Goal: Task Accomplishment & Management: Manage account settings

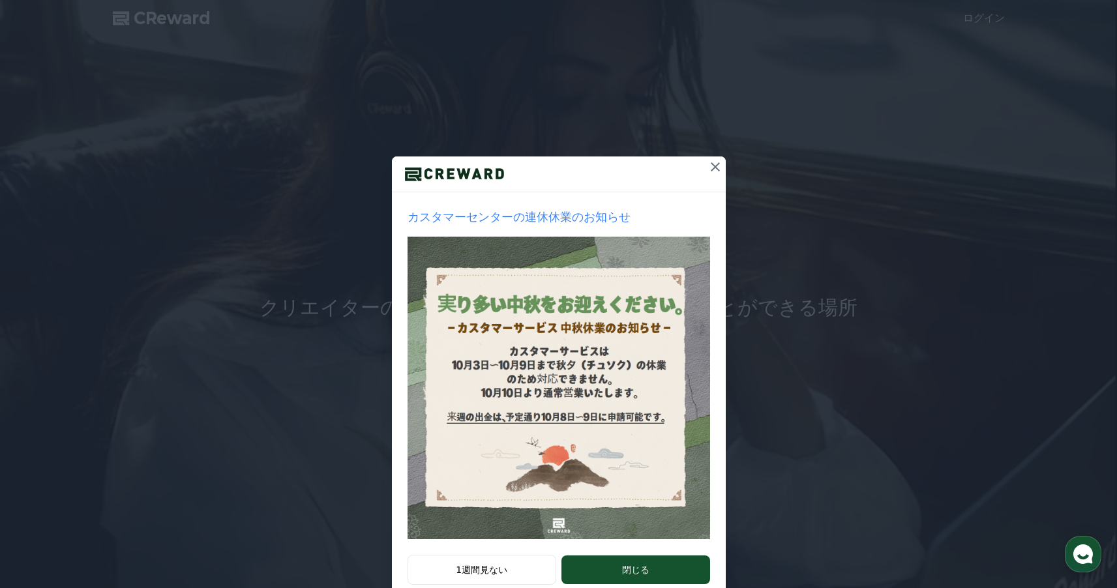
click at [714, 166] on icon at bounding box center [716, 167] width 16 height 16
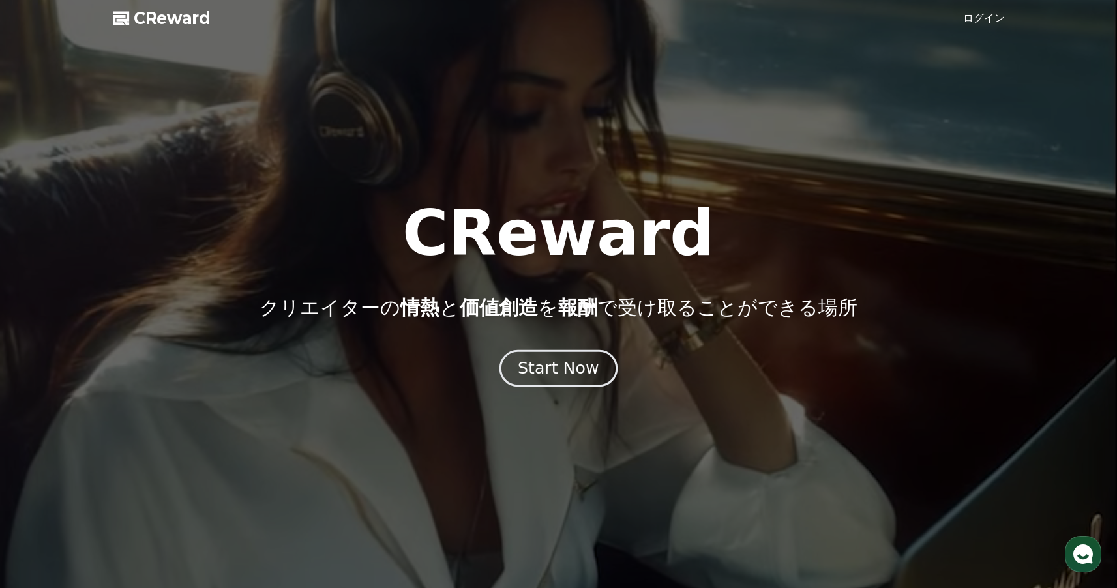
click at [572, 369] on div "Start Now" at bounding box center [558, 368] width 81 height 22
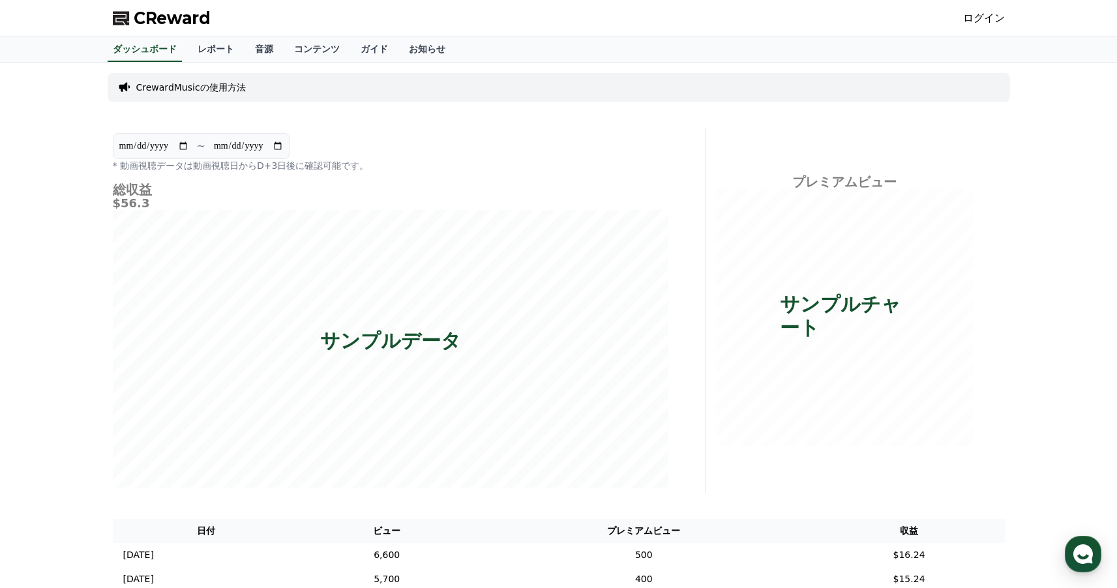
click at [994, 17] on link "ログイン" at bounding box center [984, 18] width 42 height 16
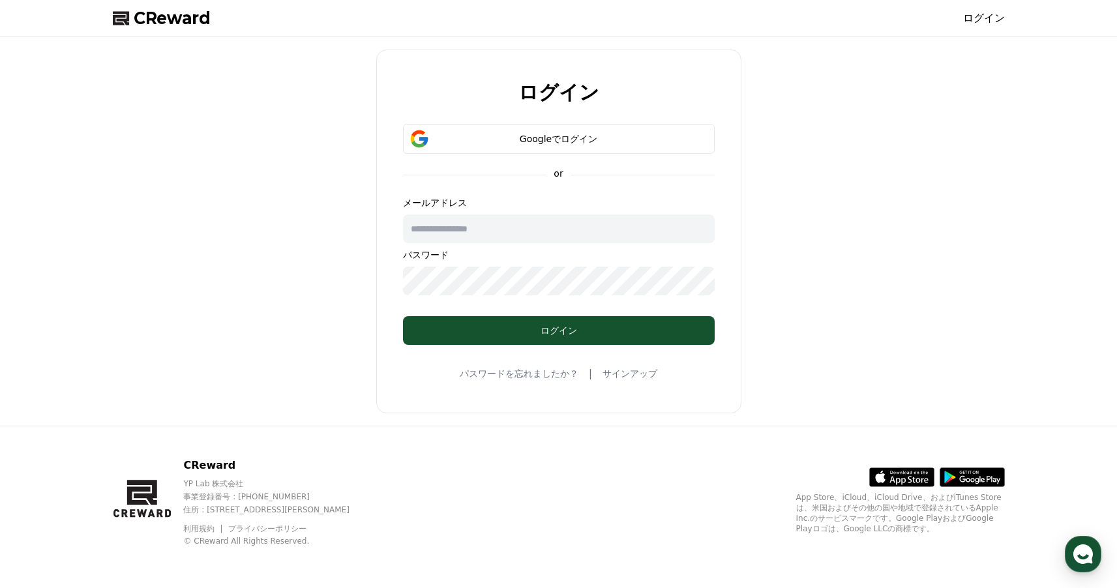
click at [486, 231] on input "text" at bounding box center [559, 229] width 312 height 29
click at [547, 141] on div "Googleでログイン" at bounding box center [559, 138] width 274 height 13
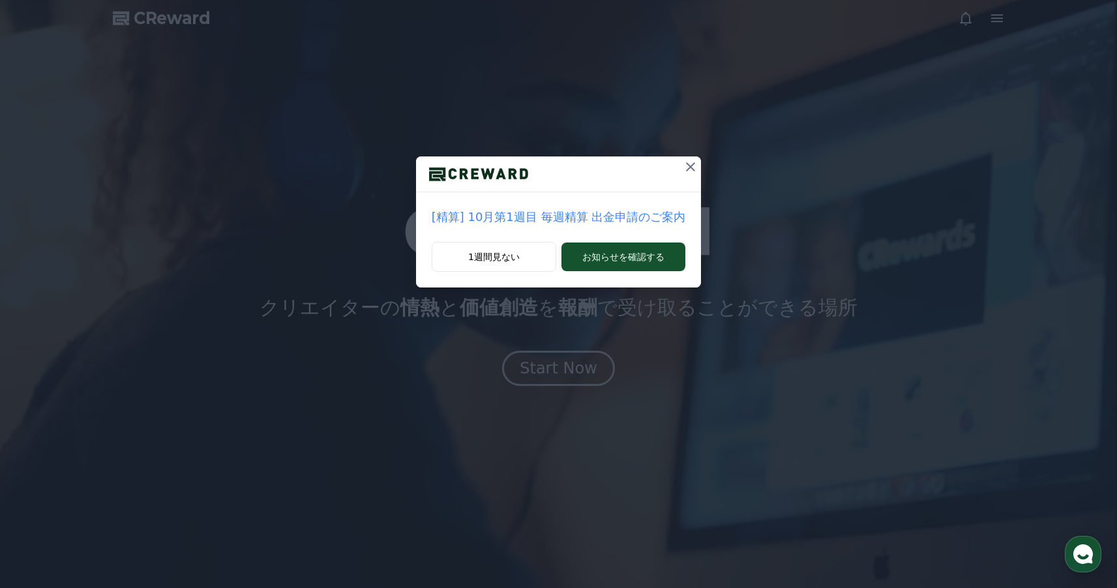
click at [686, 167] on icon at bounding box center [690, 166] width 9 height 9
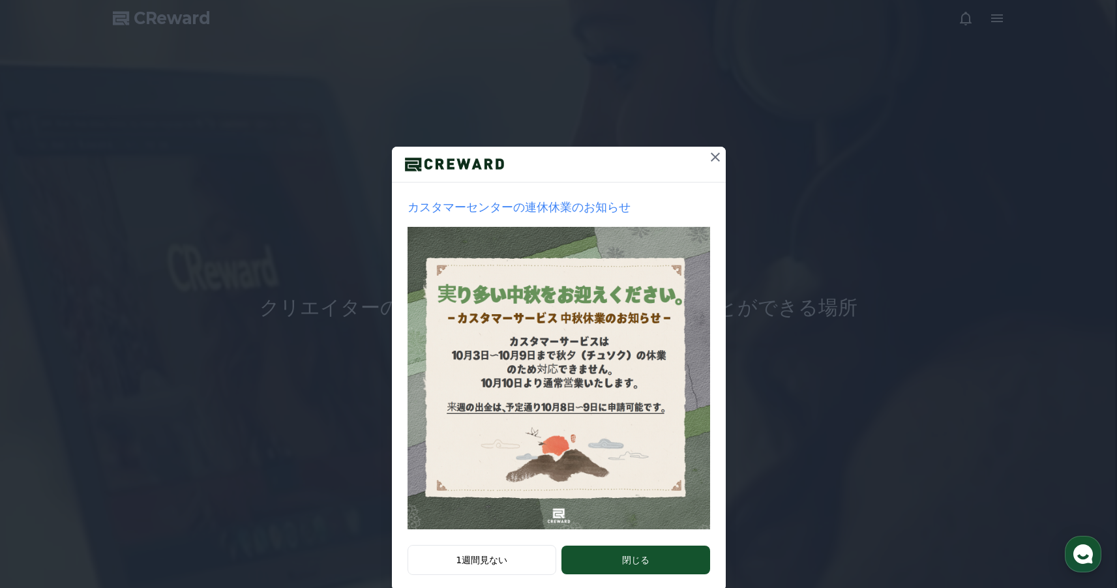
scroll to position [33, 0]
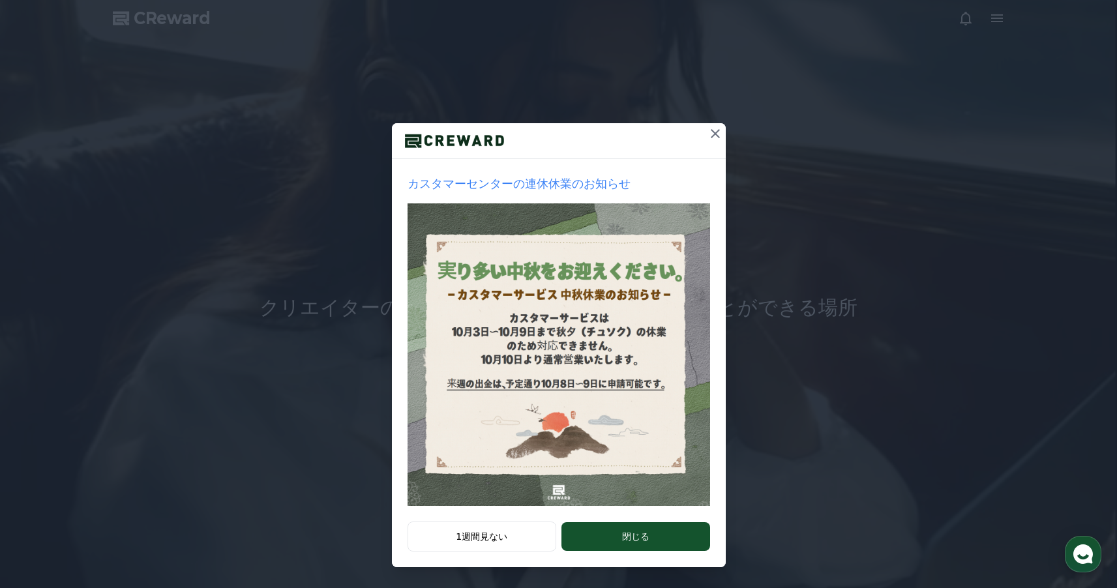
click at [710, 127] on icon at bounding box center [716, 134] width 16 height 16
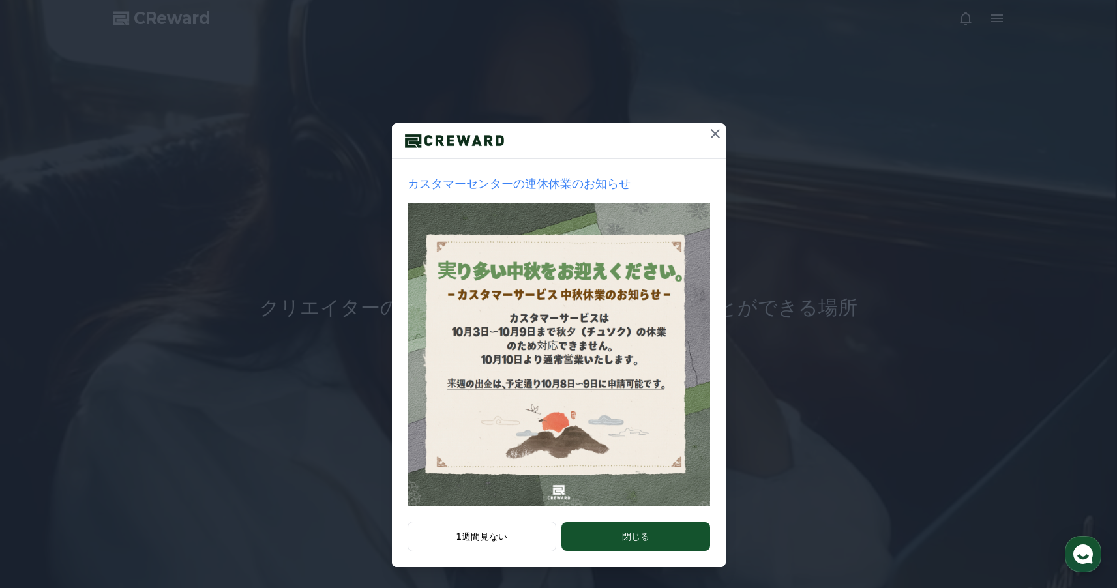
scroll to position [0, 0]
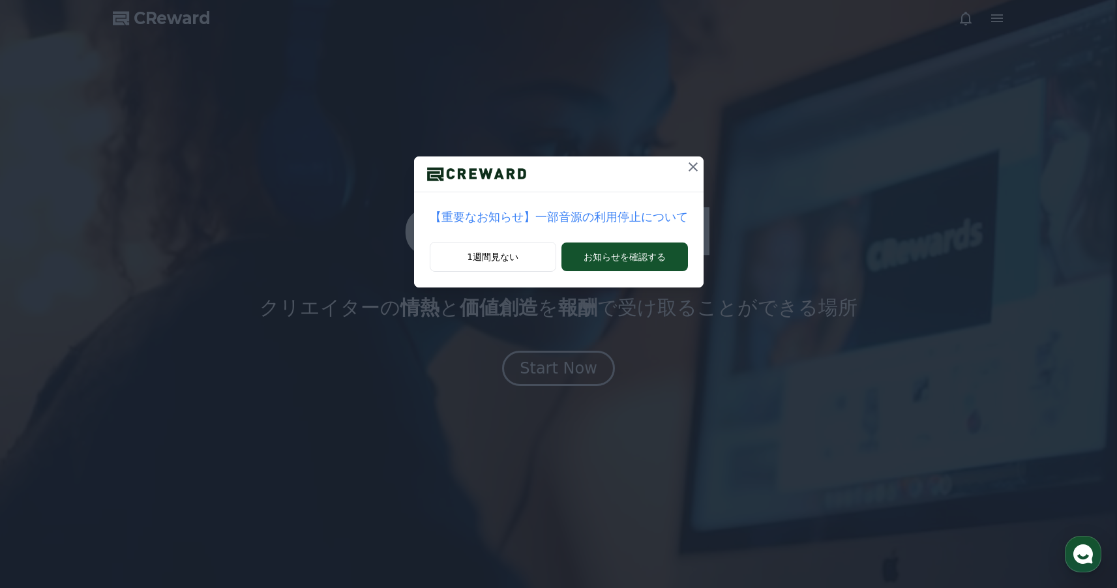
click at [693, 167] on icon at bounding box center [694, 167] width 16 height 16
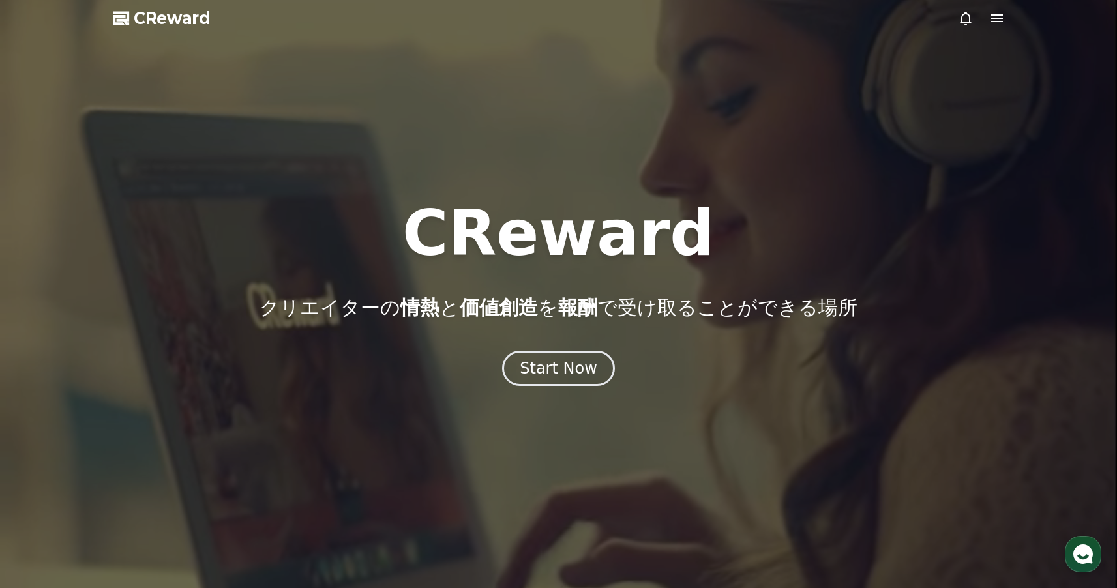
click at [995, 25] on icon at bounding box center [998, 18] width 16 height 16
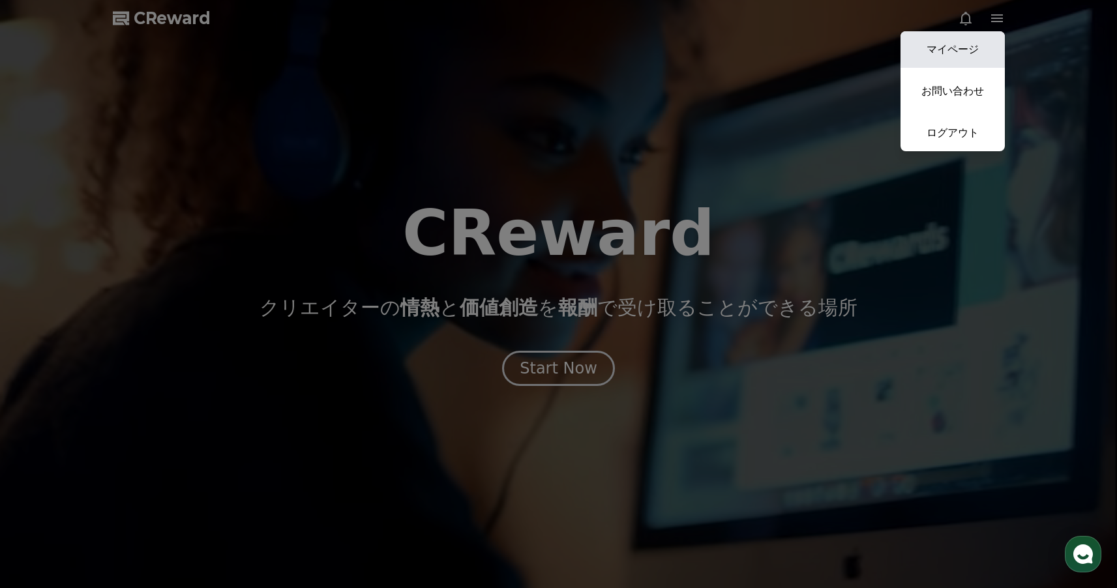
click at [982, 44] on link "マイページ" at bounding box center [953, 49] width 104 height 37
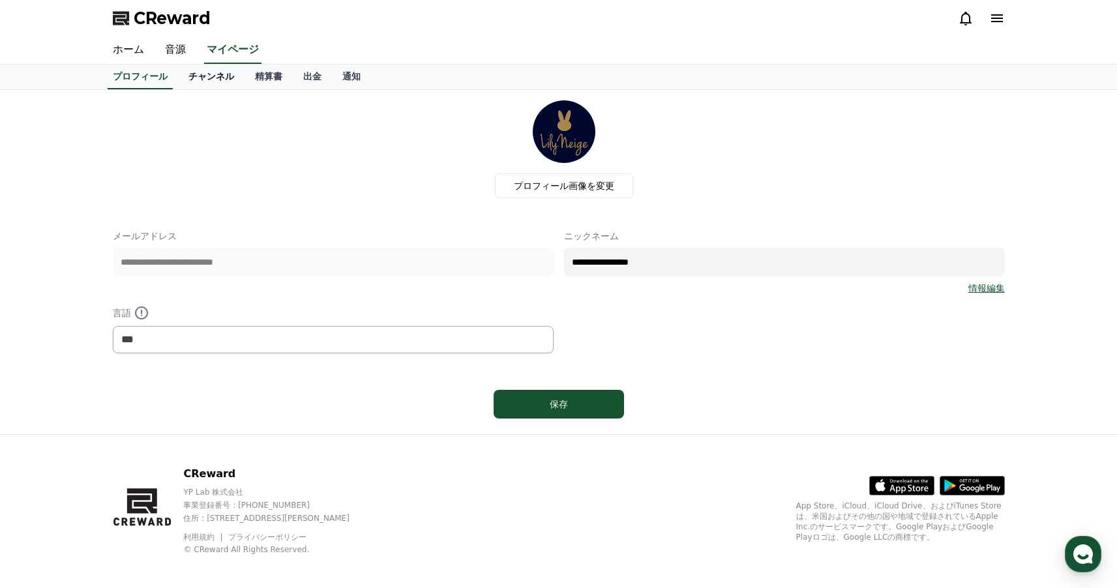
click at [210, 79] on link "チャンネル" at bounding box center [211, 77] width 67 height 25
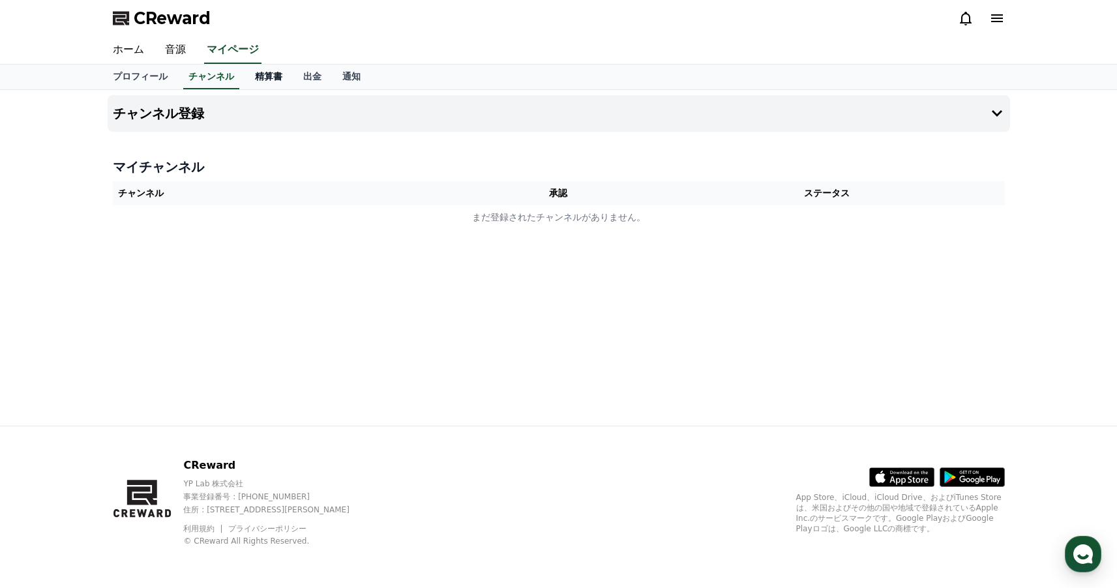
click at [250, 71] on link "精算書" at bounding box center [269, 77] width 48 height 25
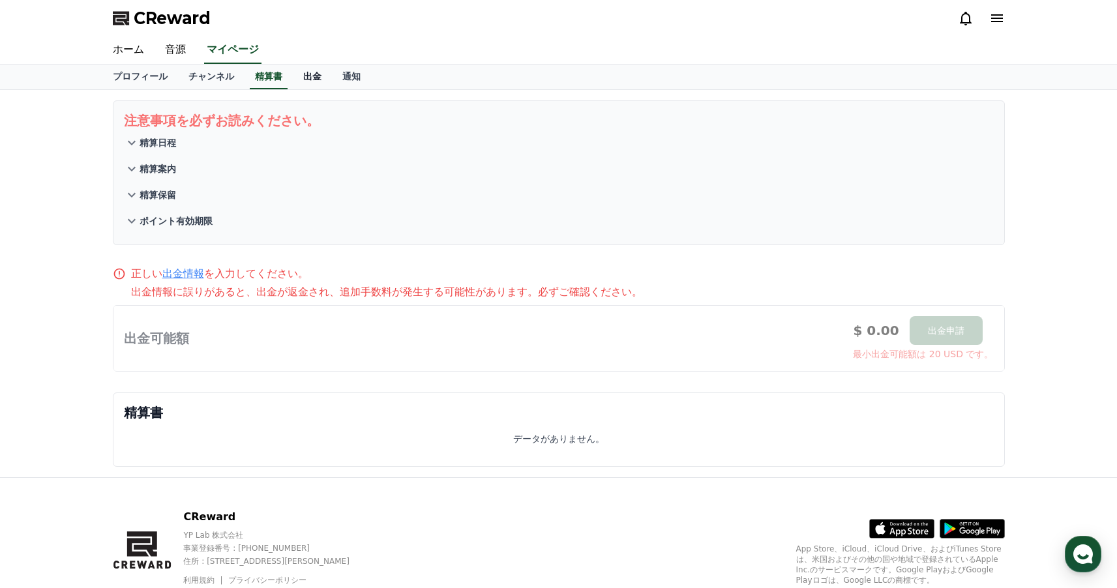
click at [299, 75] on link "出金" at bounding box center [312, 77] width 39 height 25
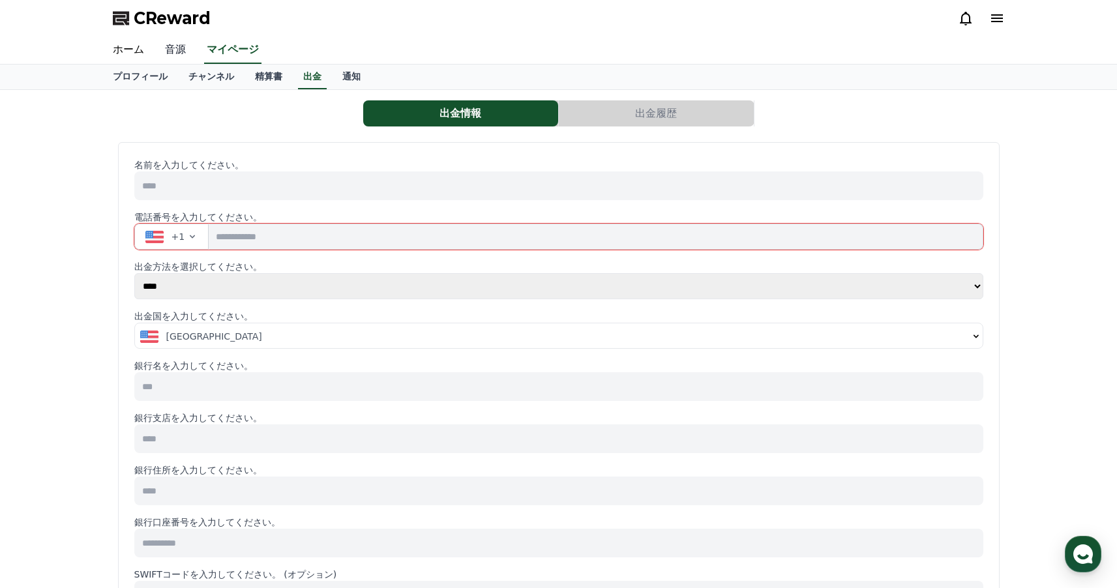
click at [181, 46] on link "音源" at bounding box center [176, 50] width 42 height 27
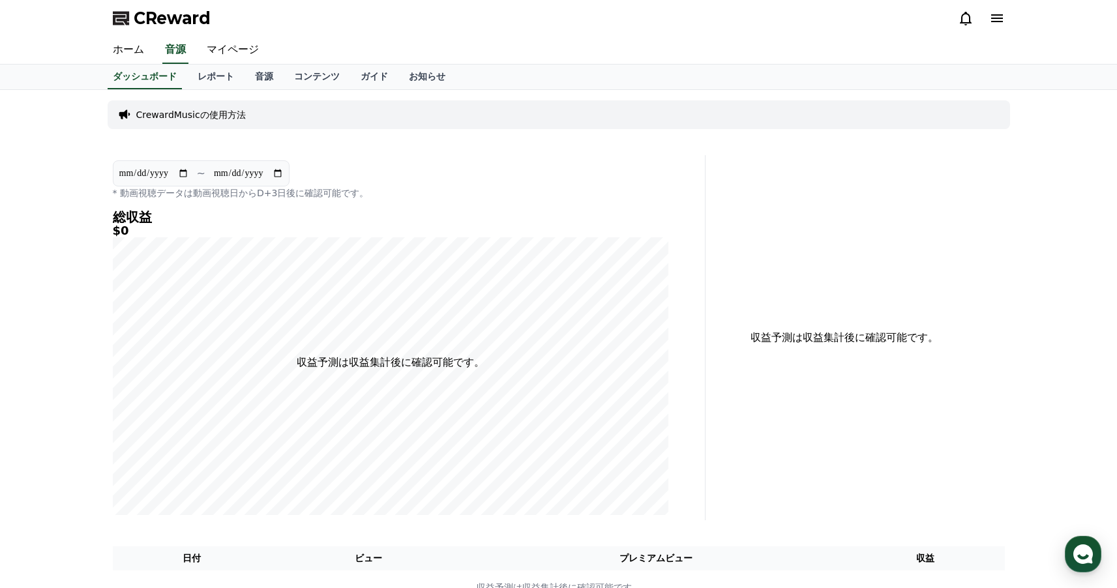
scroll to position [190, 0]
